Goal: Task Accomplishment & Management: Manage account settings

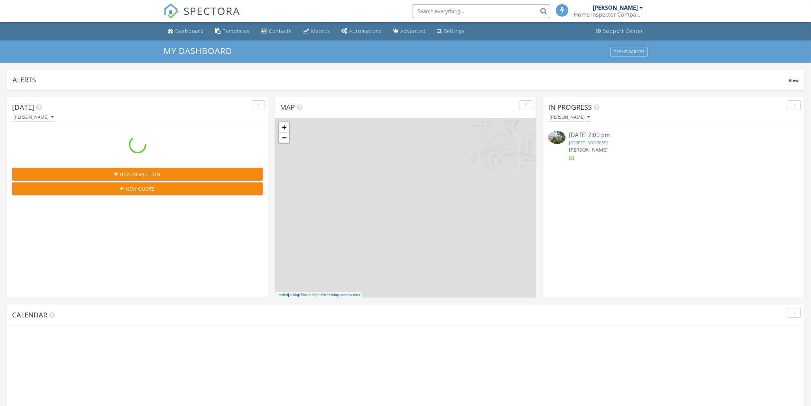
scroll to position [642, 825]
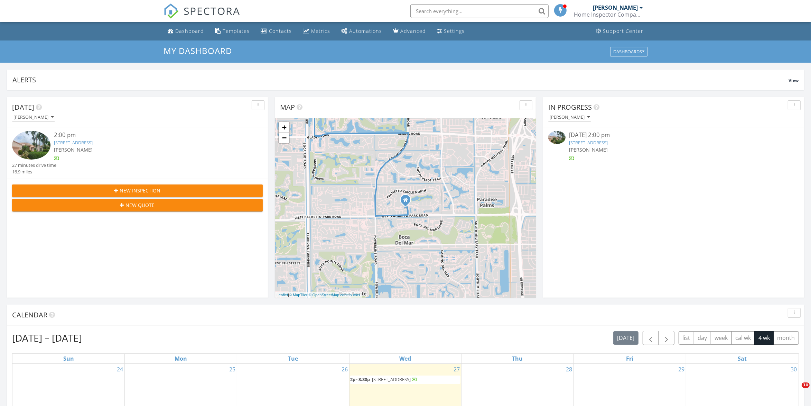
click at [561, 142] on img at bounding box center [556, 137] width 17 height 13
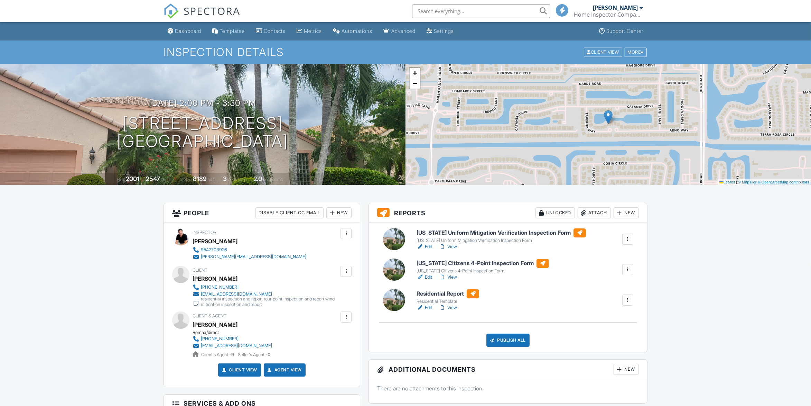
click at [428, 246] on link "Edit" at bounding box center [425, 246] width 16 height 7
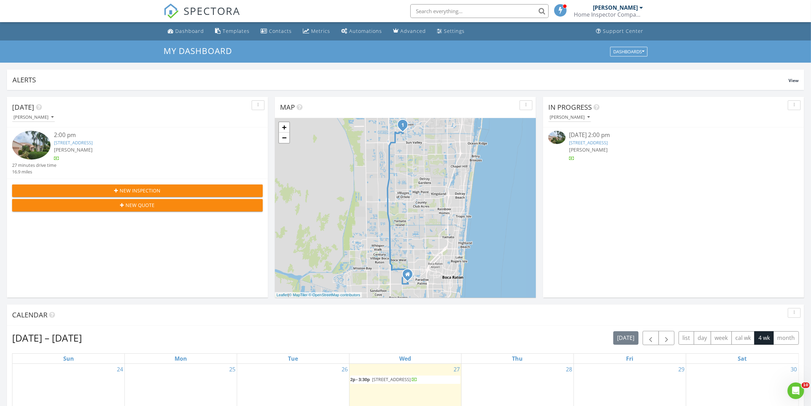
click at [558, 137] on img at bounding box center [556, 137] width 17 height 13
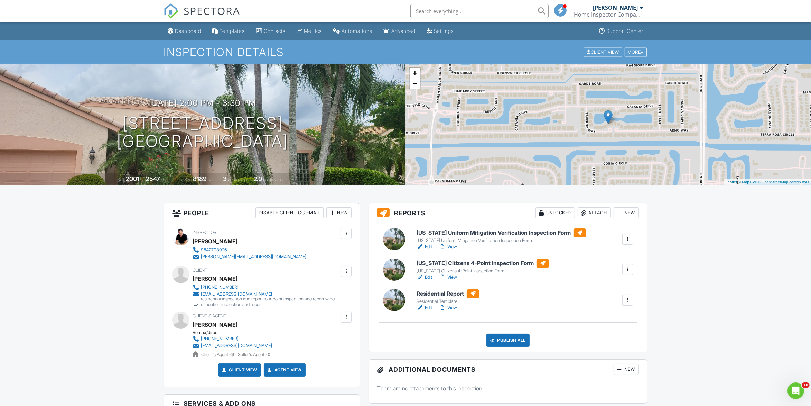
click at [431, 276] on link "Edit" at bounding box center [425, 276] width 16 height 7
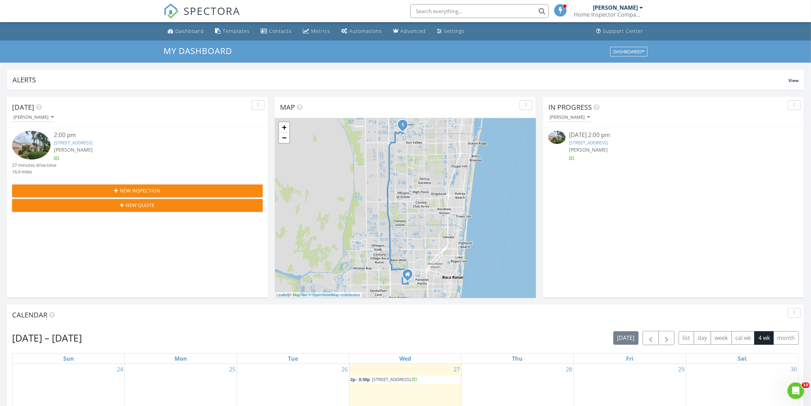
click at [24, 150] on img at bounding box center [31, 145] width 38 height 29
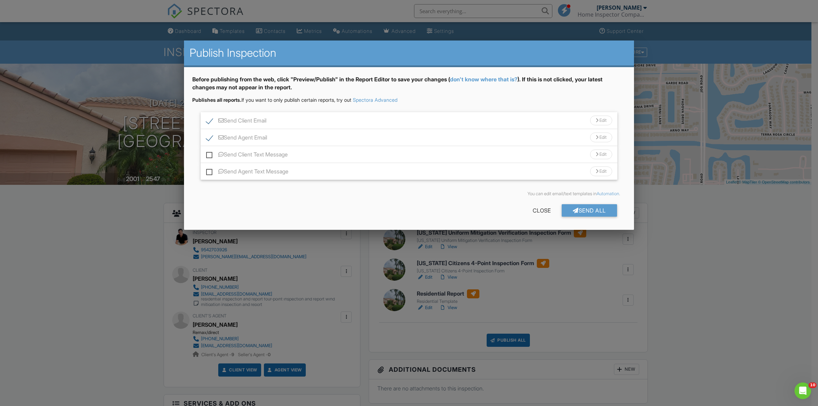
click at [210, 156] on label "Send Client Text Message" at bounding box center [247, 155] width 82 height 9
click at [210, 153] on input "Send Client Text Message" at bounding box center [208, 151] width 4 height 4
checkbox input "true"
click at [208, 174] on label "Send Agent Text Message" at bounding box center [247, 172] width 82 height 9
click at [208, 170] on input "Send Agent Text Message" at bounding box center [208, 168] width 4 height 4
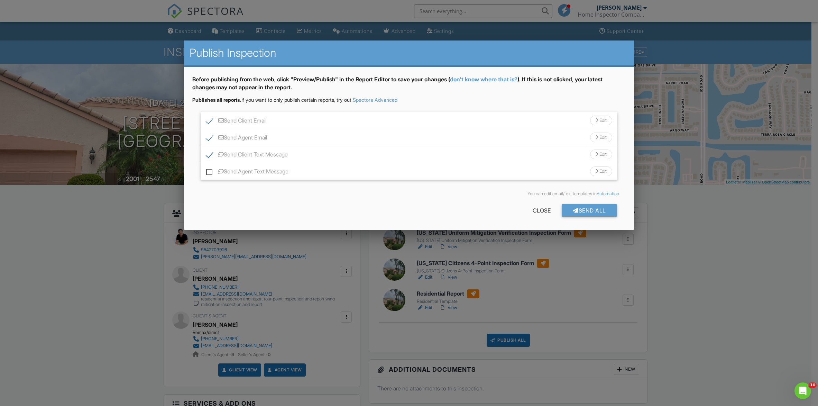
checkbox input "true"
click at [574, 213] on div at bounding box center [576, 210] width 6 height 6
